Goal: Task Accomplishment & Management: Manage account settings

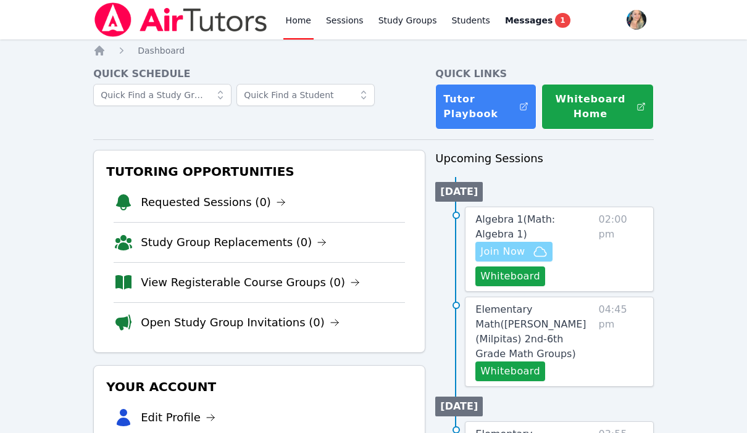
click at [508, 257] on span "Join Now" at bounding box center [502, 251] width 44 height 15
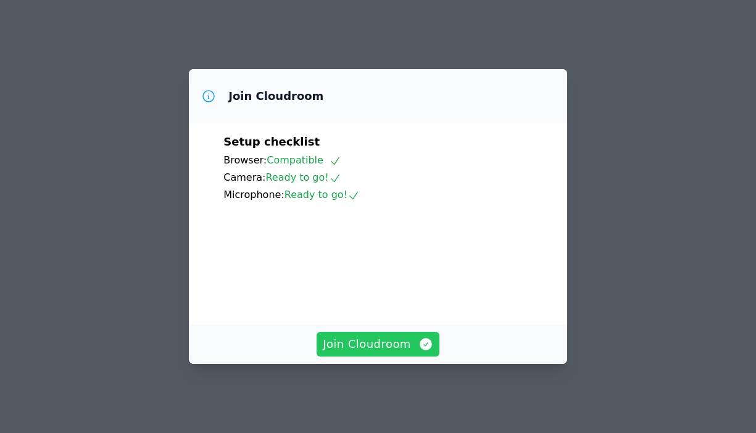
click at [394, 353] on span "Join Cloudroom" at bounding box center [378, 344] width 110 height 17
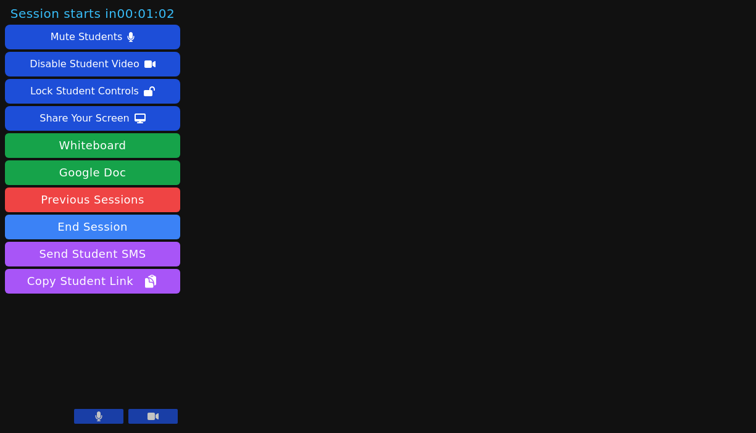
click at [100, 418] on icon at bounding box center [98, 417] width 7 height 10
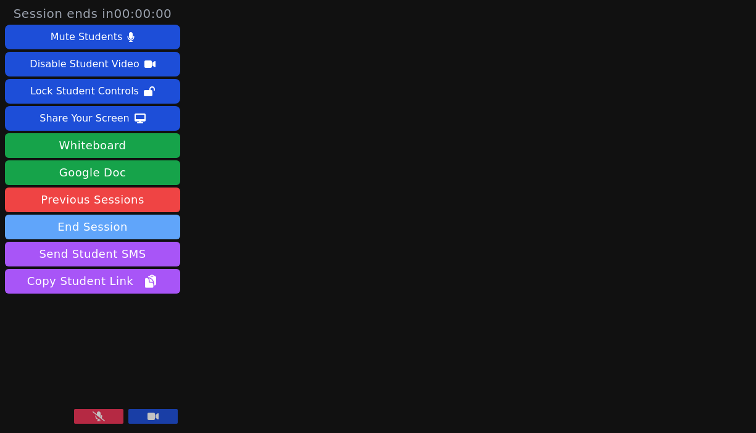
click at [109, 227] on button "End Session" at bounding box center [92, 227] width 175 height 25
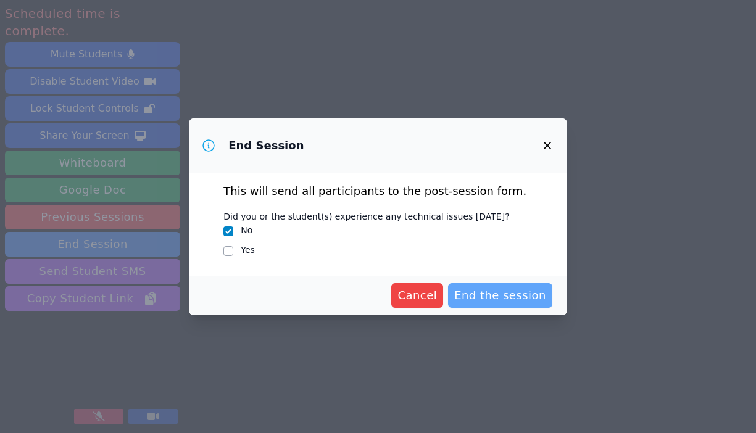
click at [490, 301] on span "End the session" at bounding box center [500, 295] width 92 height 17
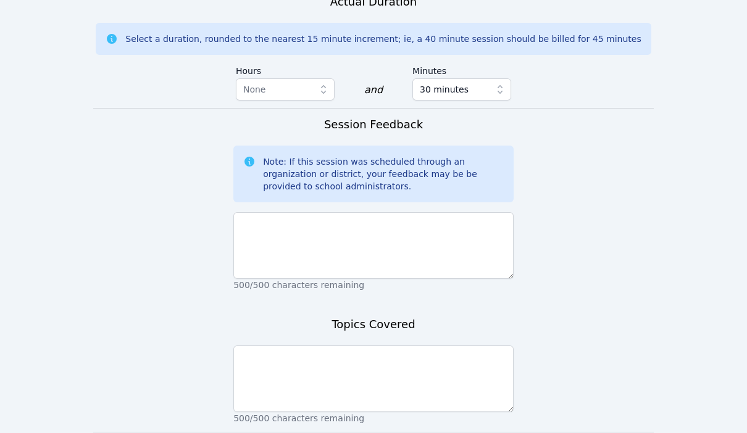
scroll to position [853, 0]
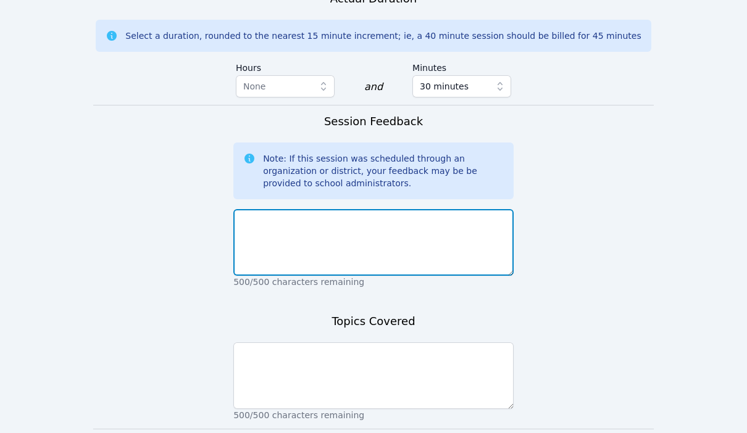
click at [301, 210] on textarea at bounding box center [373, 242] width 280 height 67
click at [275, 209] on textarea "students absent" at bounding box center [373, 242] width 280 height 67
click at [273, 210] on textarea "student absent" at bounding box center [373, 242] width 280 height 67
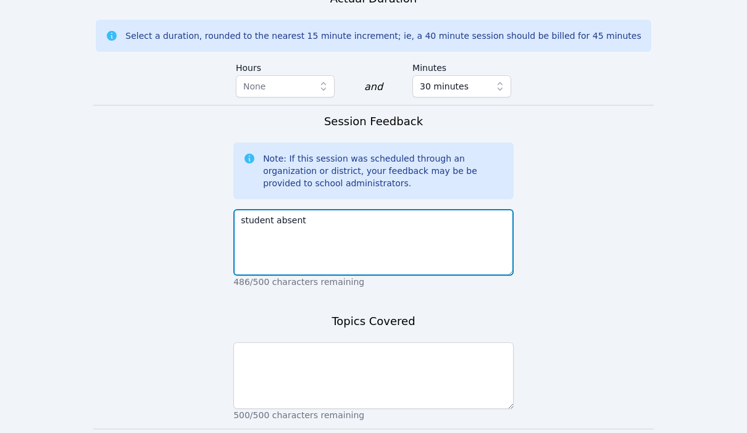
type textarea "student absent"
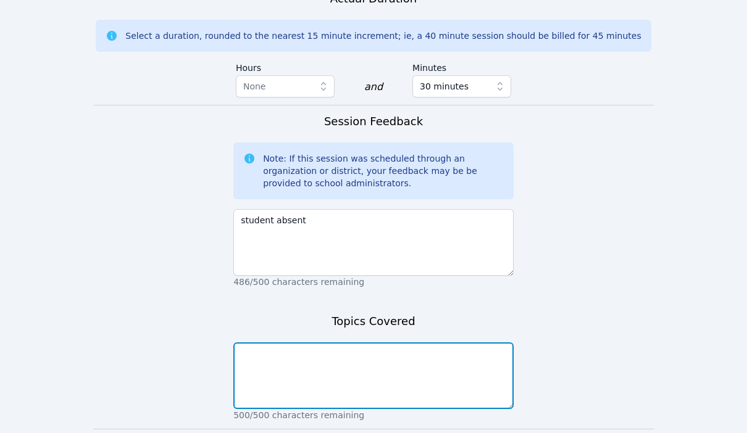
click at [259, 365] on textarea at bounding box center [373, 375] width 280 height 67
paste textarea "student absent"
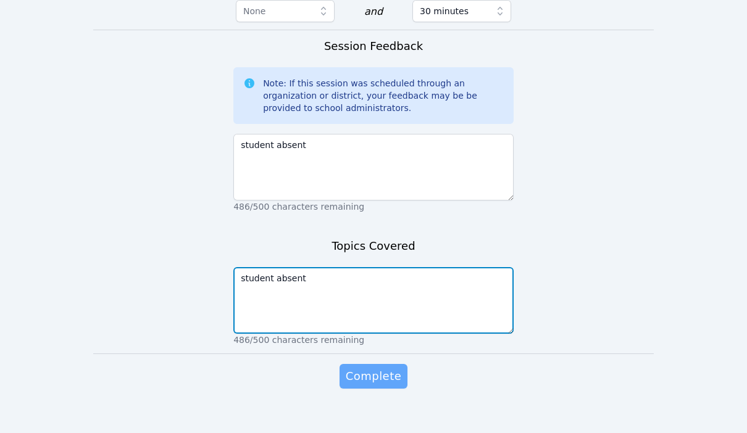
type textarea "student absent"
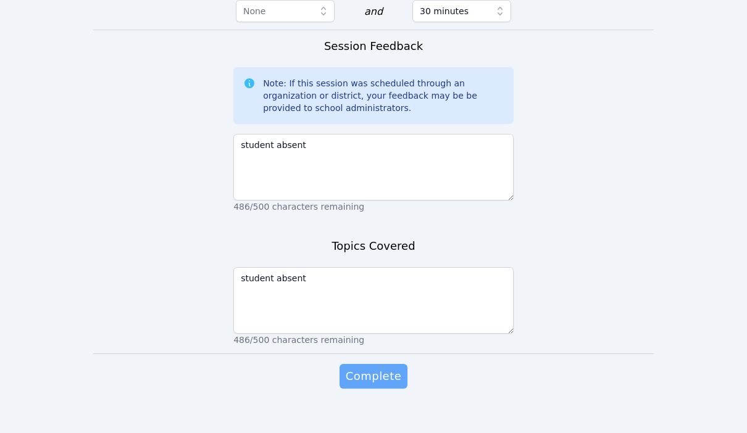
click at [384, 368] on span "Complete" at bounding box center [374, 376] width 56 height 17
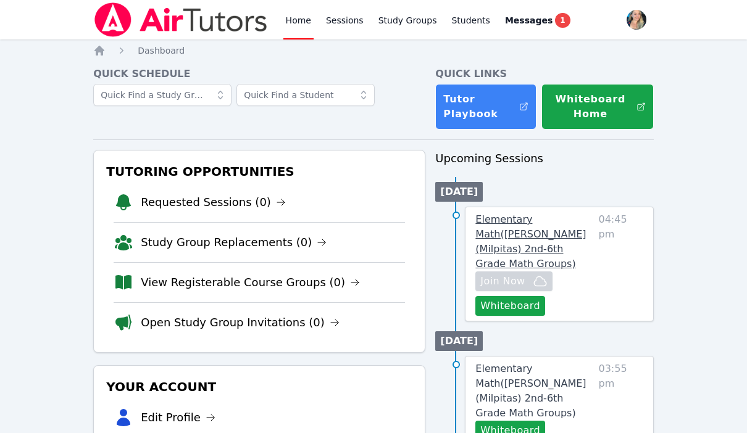
click at [517, 230] on span "Elementary Math ( Pomeroy (Milpitas) 2nd-6th Grade Math Groups )" at bounding box center [530, 242] width 110 height 56
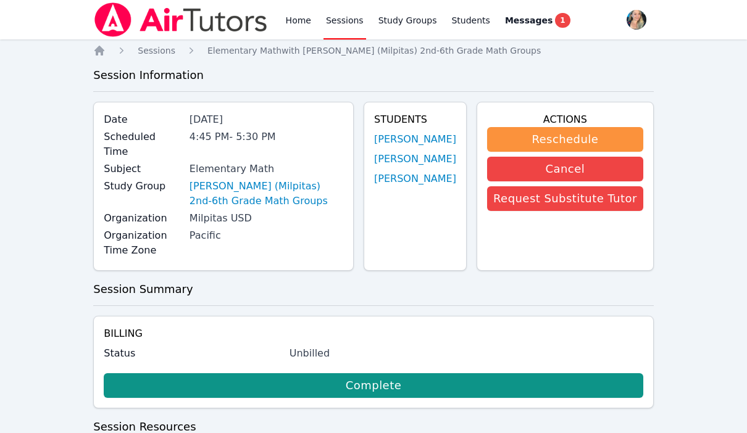
scroll to position [9, 0]
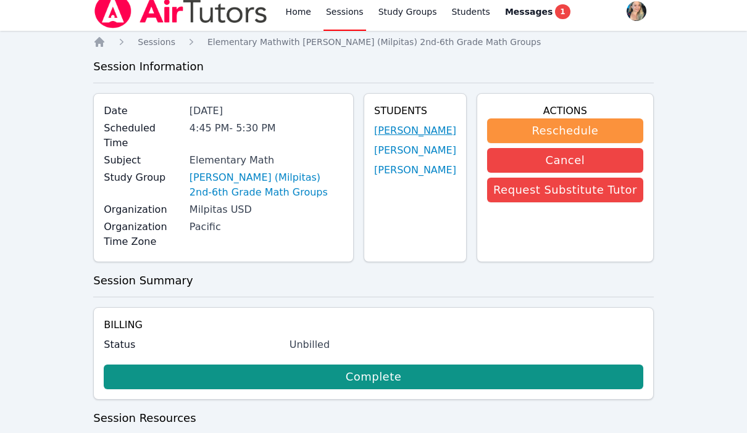
click at [395, 132] on link "Camila Burgos Ortega" at bounding box center [415, 130] width 82 height 15
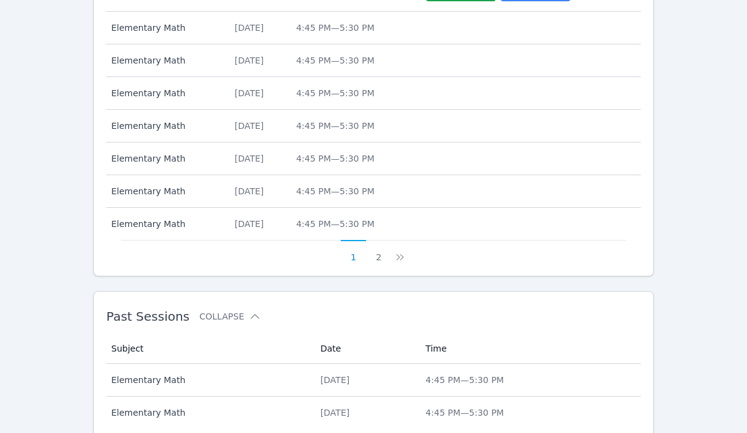
scroll to position [601, 0]
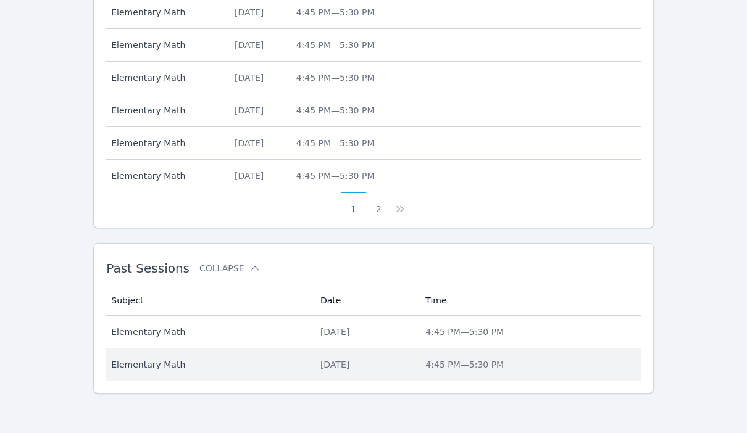
click at [320, 360] on div "Mon Sep 29, 2025" at bounding box center [365, 365] width 90 height 12
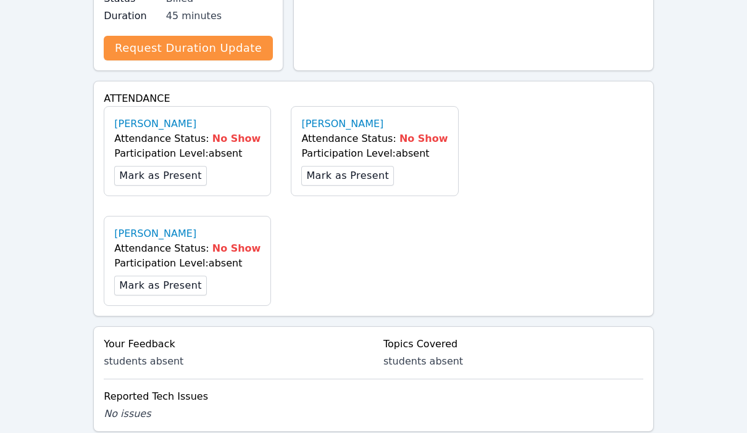
scroll to position [344, 0]
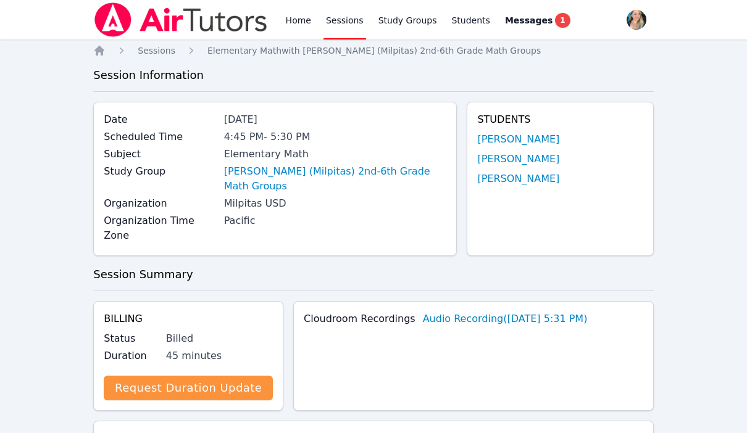
click at [281, 20] on div "Home Sessions Study Groups Students Messages 1" at bounding box center [332, 19] width 479 height 39
click at [303, 25] on link "Home" at bounding box center [298, 19] width 30 height 39
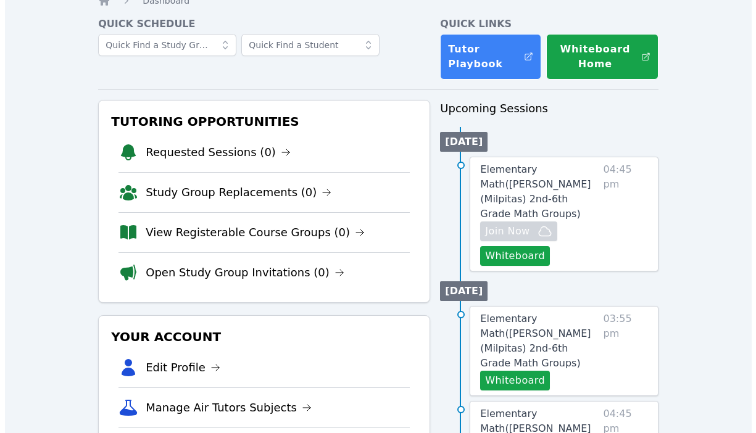
scroll to position [51, 0]
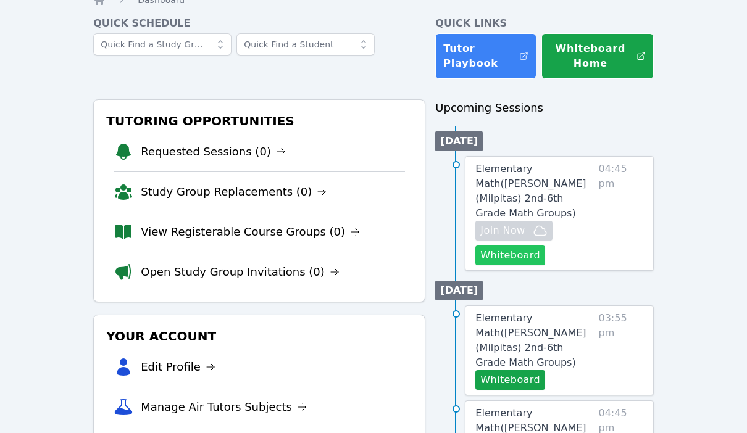
click at [515, 246] on button "Whiteboard" at bounding box center [510, 256] width 70 height 20
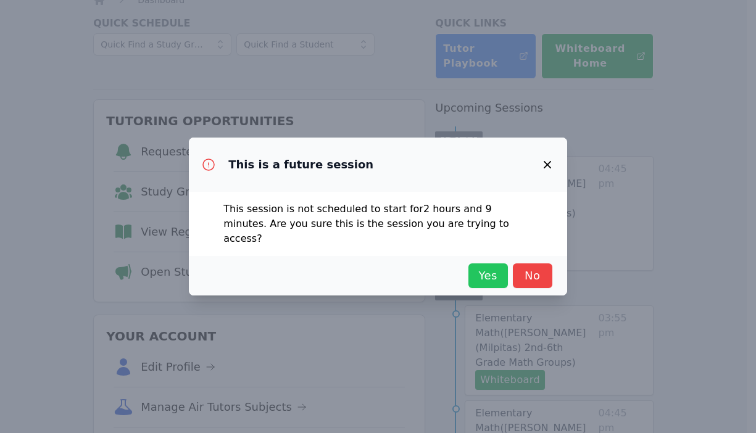
click at [485, 268] on span "Yes" at bounding box center [488, 275] width 27 height 17
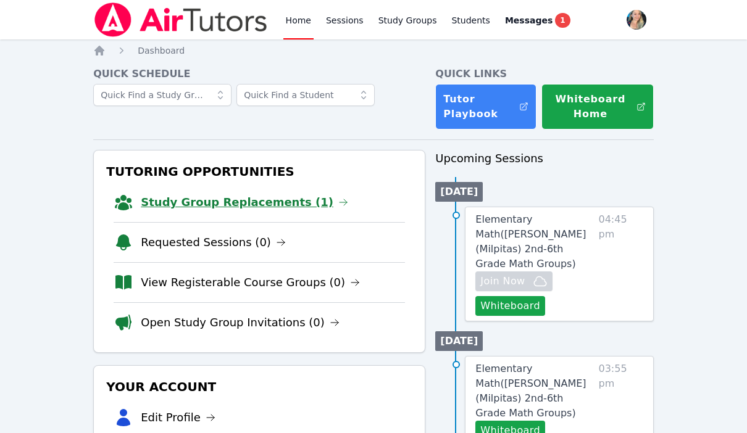
click at [251, 207] on link "Study Group Replacements (1)" at bounding box center [244, 202] width 207 height 17
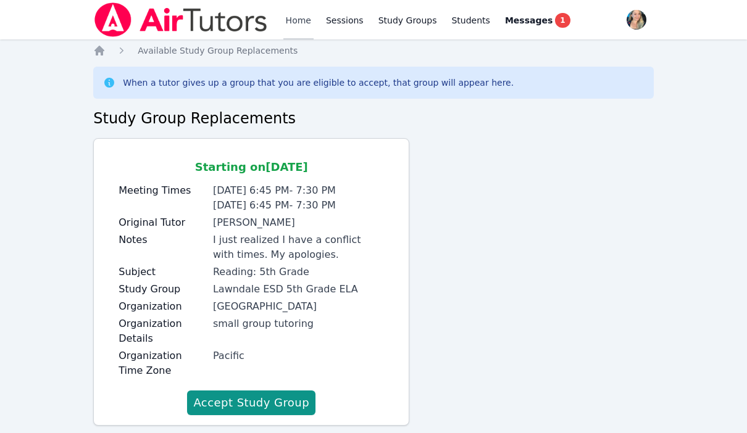
click at [303, 25] on link "Home" at bounding box center [298, 19] width 30 height 39
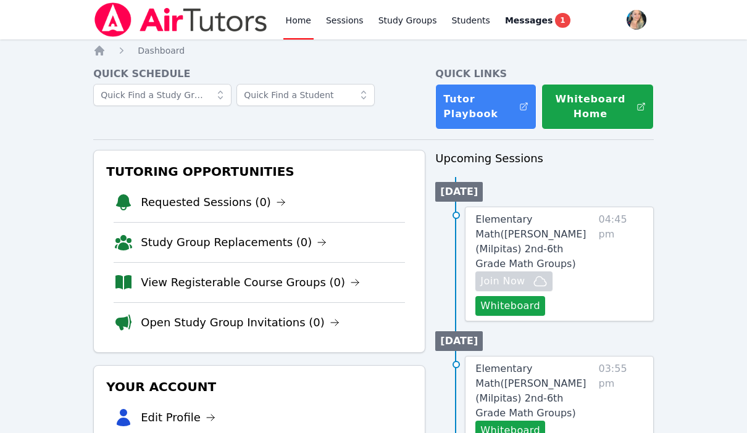
click at [301, 23] on link "Home" at bounding box center [298, 19] width 30 height 39
